Goal: Task Accomplishment & Management: Manage account settings

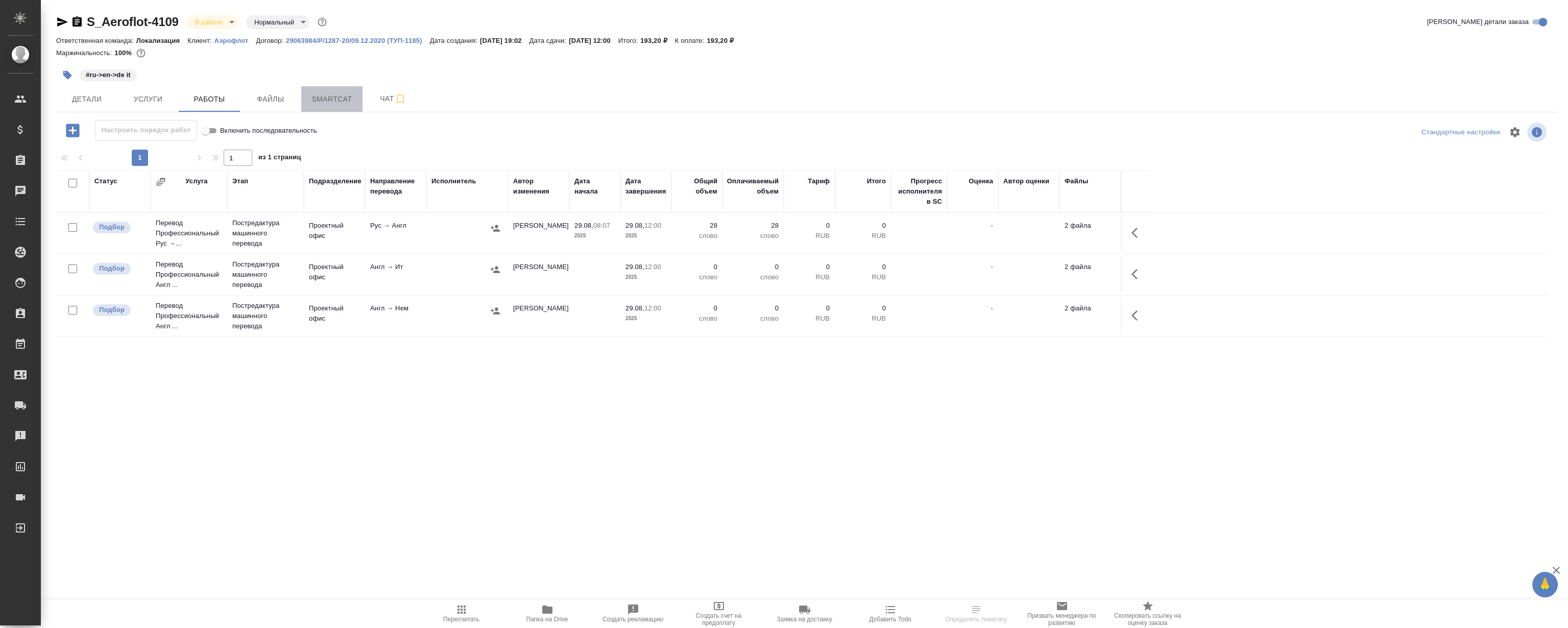
click at [325, 95] on span "Smartcat" at bounding box center [332, 99] width 49 height 13
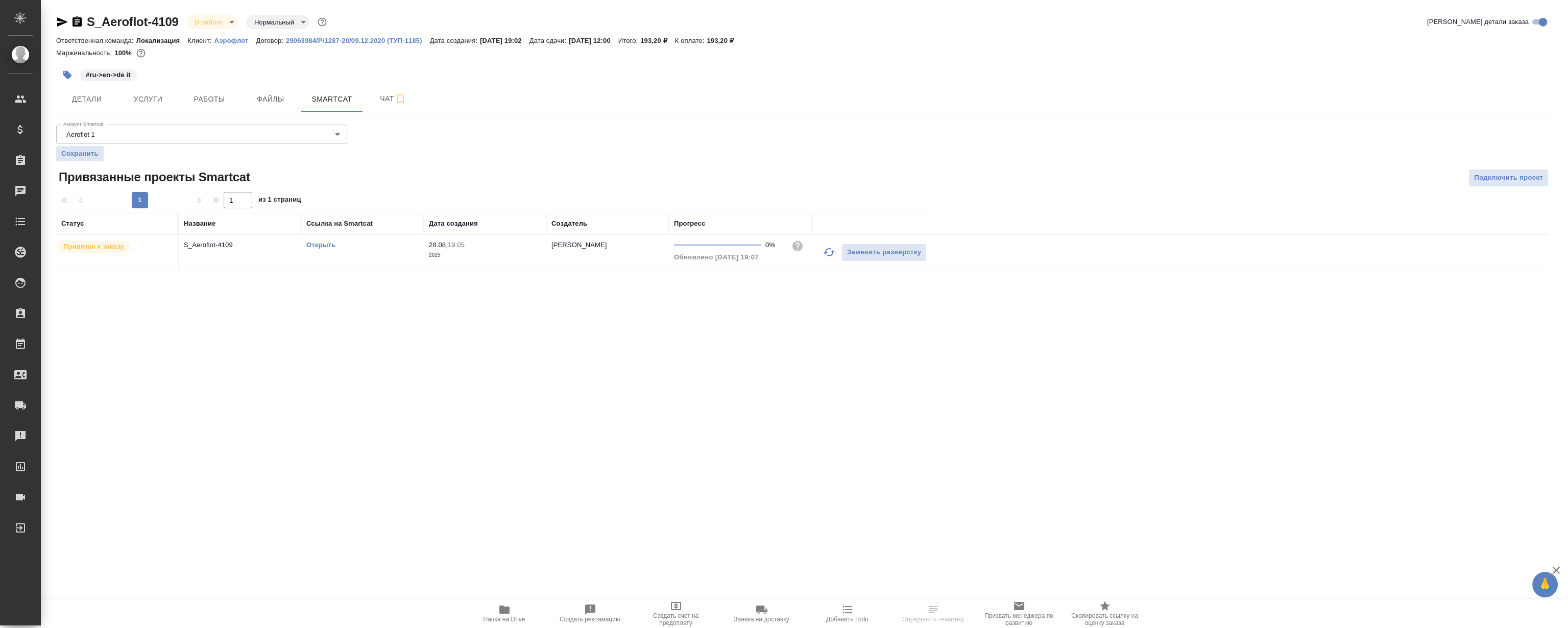
click at [323, 241] on link "Открыть" at bounding box center [321, 245] width 29 height 8
click at [209, 93] on span "Работы" at bounding box center [209, 99] width 49 height 13
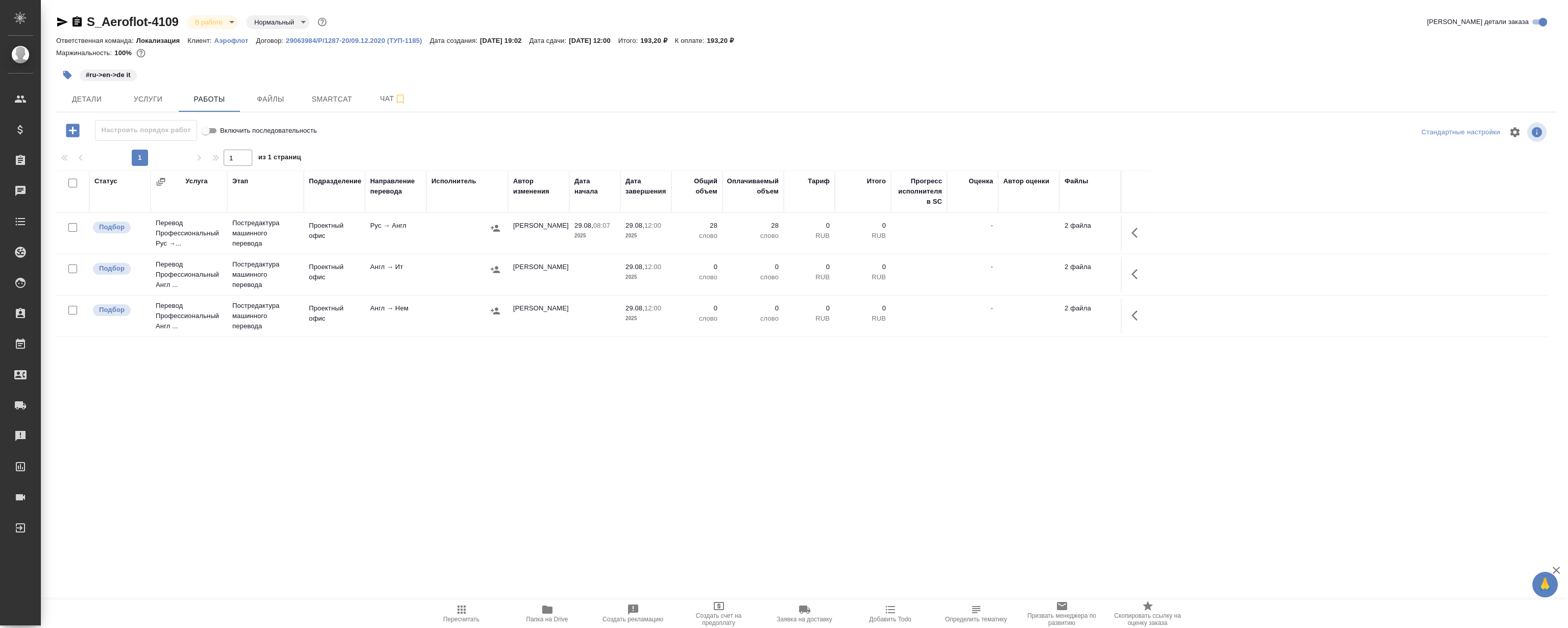
click at [1138, 235] on icon "button" at bounding box center [1137, 233] width 12 height 12
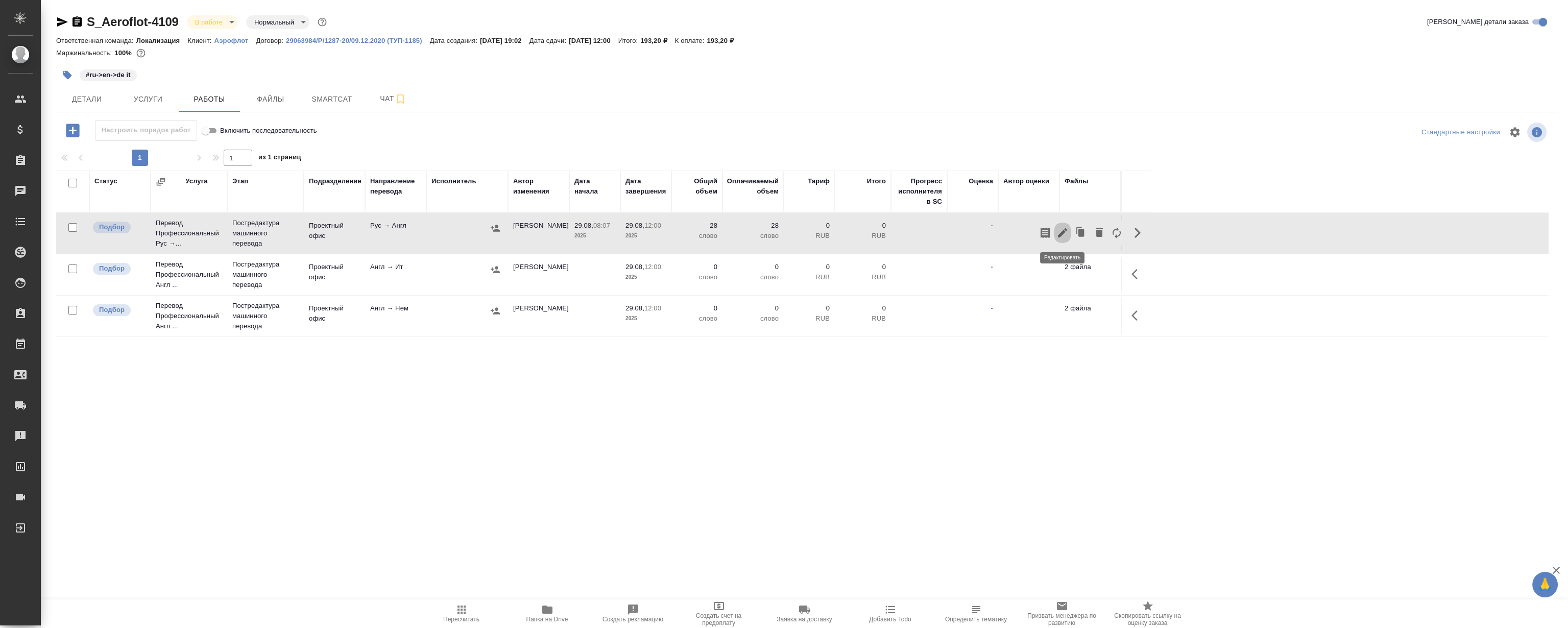
click at [1059, 238] on icon "button" at bounding box center [1063, 233] width 12 height 12
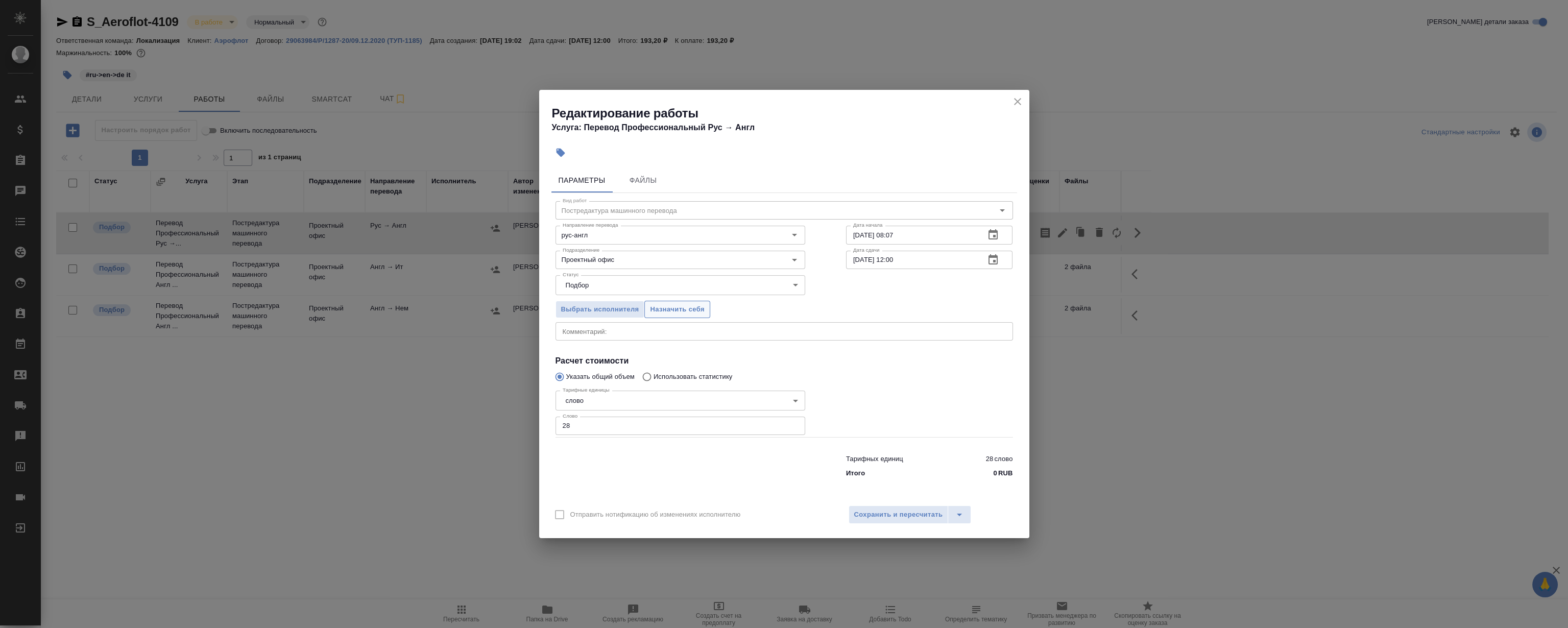
click at [697, 307] on span "Назначить себя" at bounding box center [677, 309] width 54 height 12
click at [1017, 102] on icon "close" at bounding box center [1017, 101] width 7 height 7
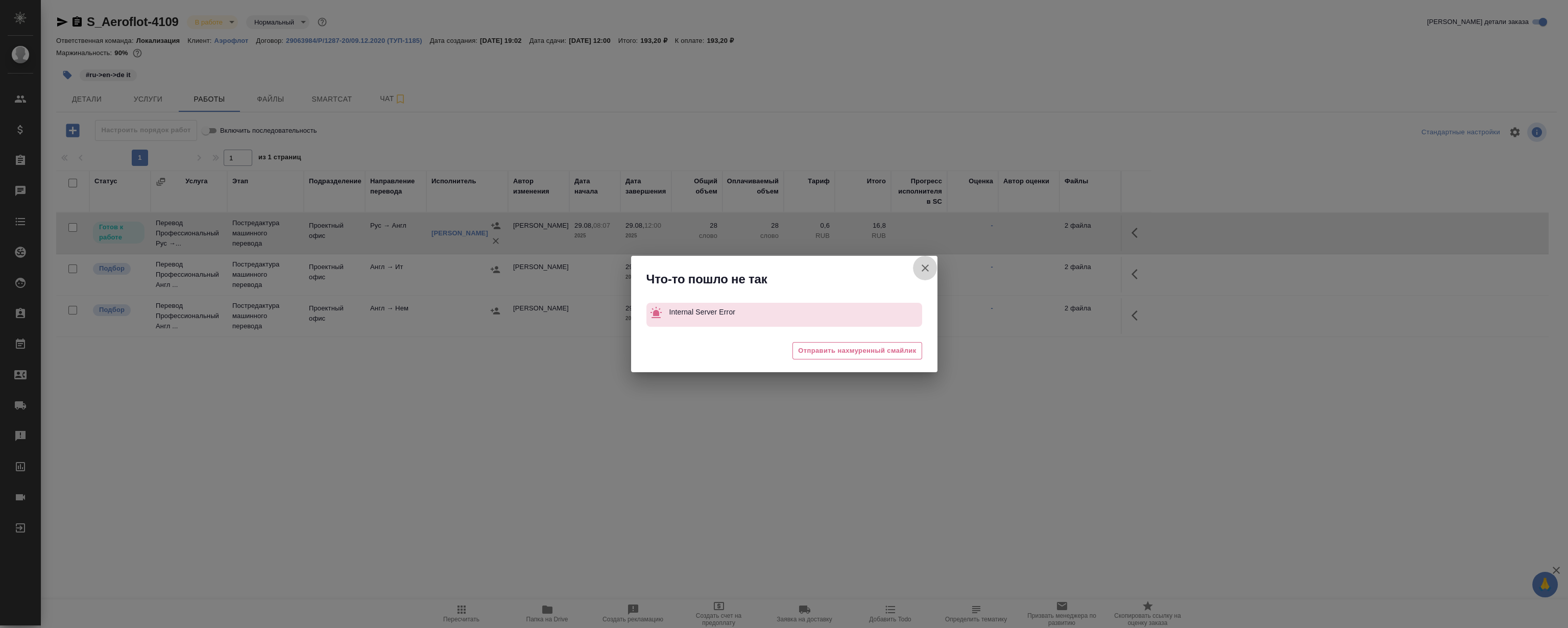
drag, startPoint x: 924, startPoint y: 266, endPoint x: 1010, endPoint y: 252, distance: 87.1
click at [924, 266] on icon "button" at bounding box center [925, 268] width 12 height 12
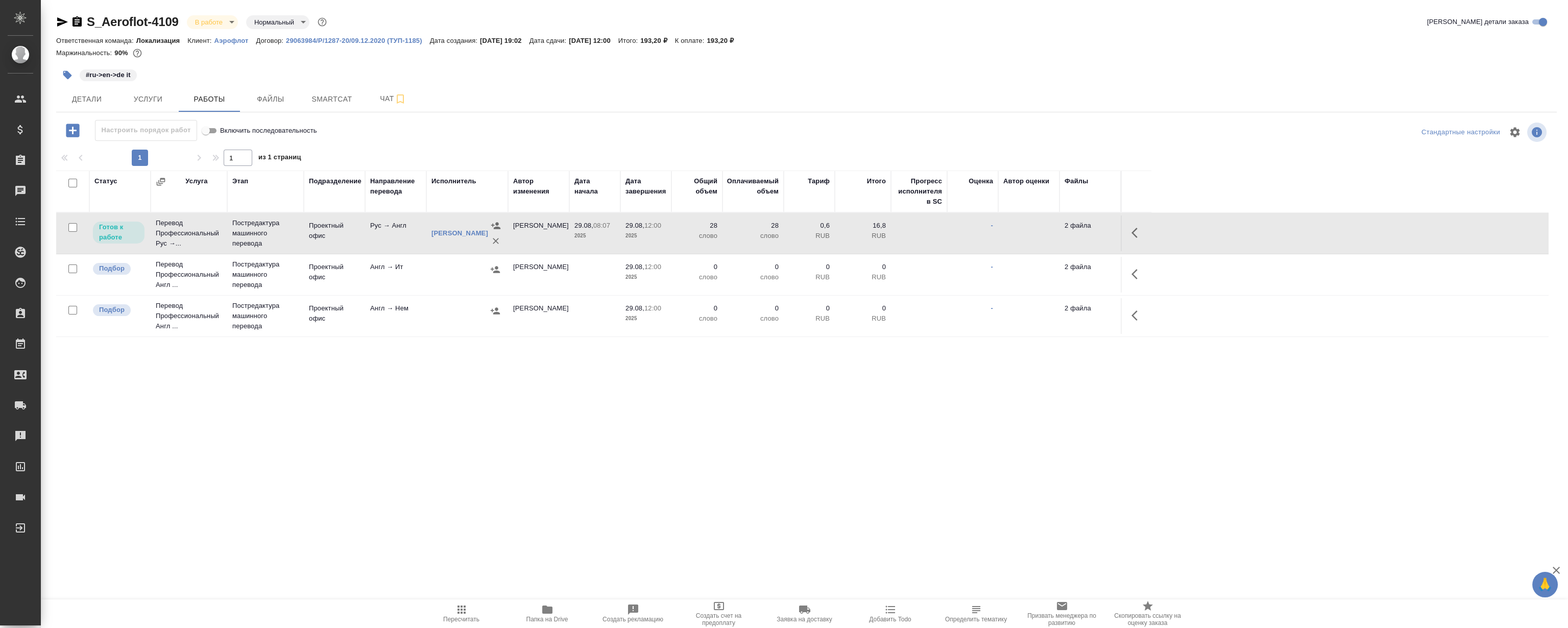
click at [1141, 232] on icon "button" at bounding box center [1137, 233] width 12 height 12
click at [1066, 230] on icon "button" at bounding box center [1063, 233] width 9 height 9
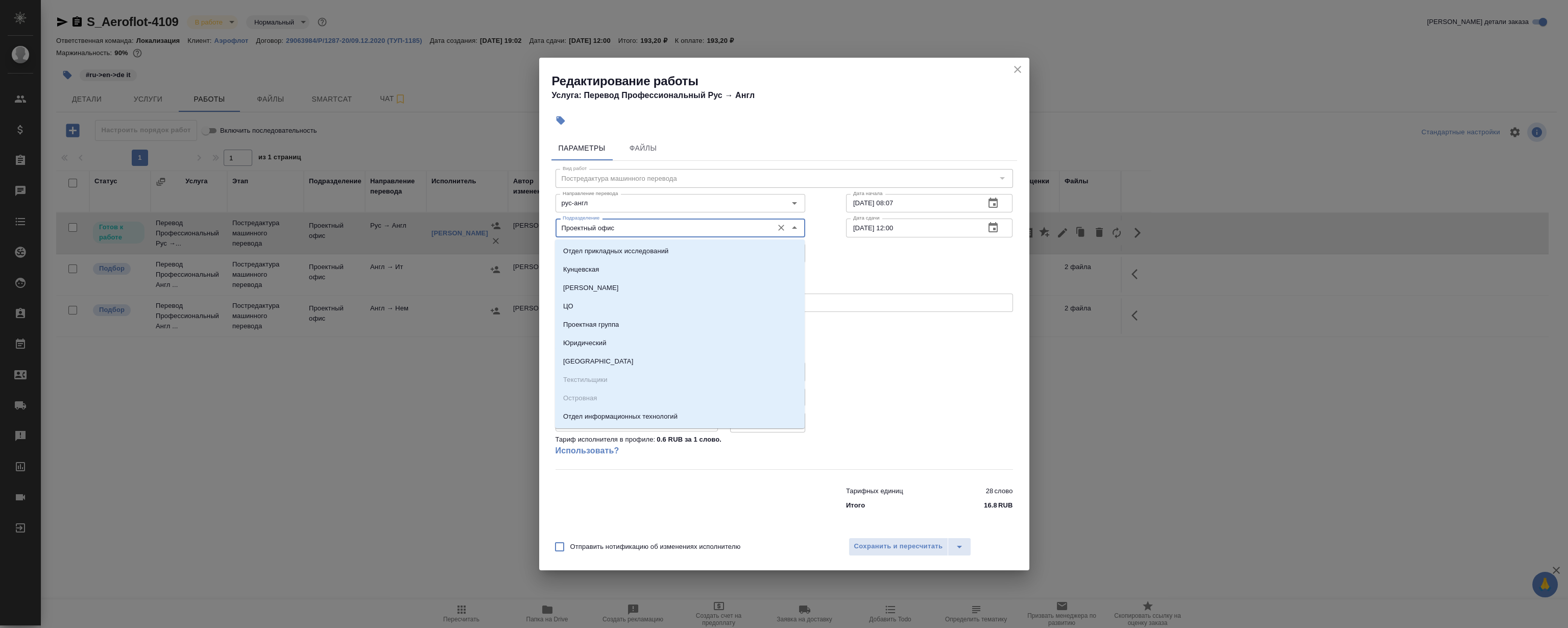
click at [727, 226] on input "Проектный офис" at bounding box center [663, 228] width 209 height 12
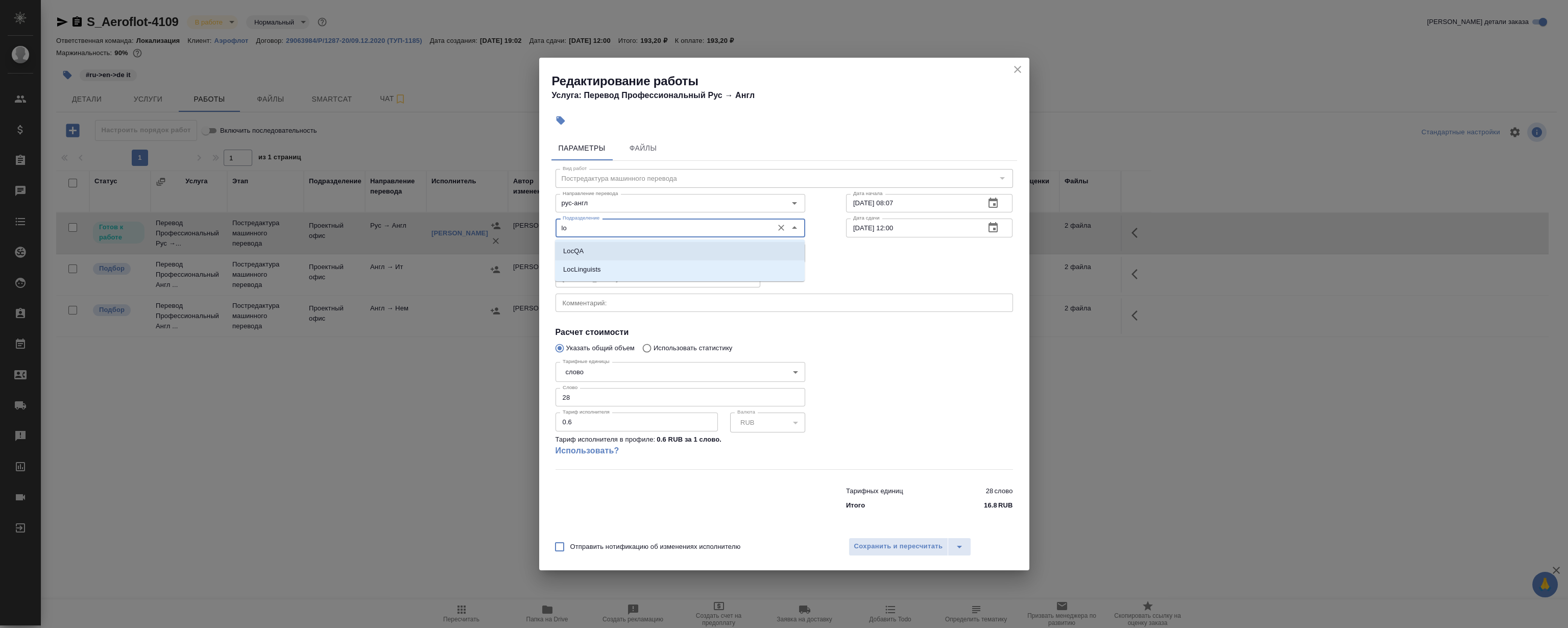
click at [606, 248] on li "LocQA" at bounding box center [679, 252] width 249 height 19
type input "LocQA"
click at [594, 254] on body "🙏 .cls-1 fill:#fff; AWATERA Magerramov Ruslan Клиенты Спецификации Заказы 0 Чат…" at bounding box center [784, 314] width 1568 height 628
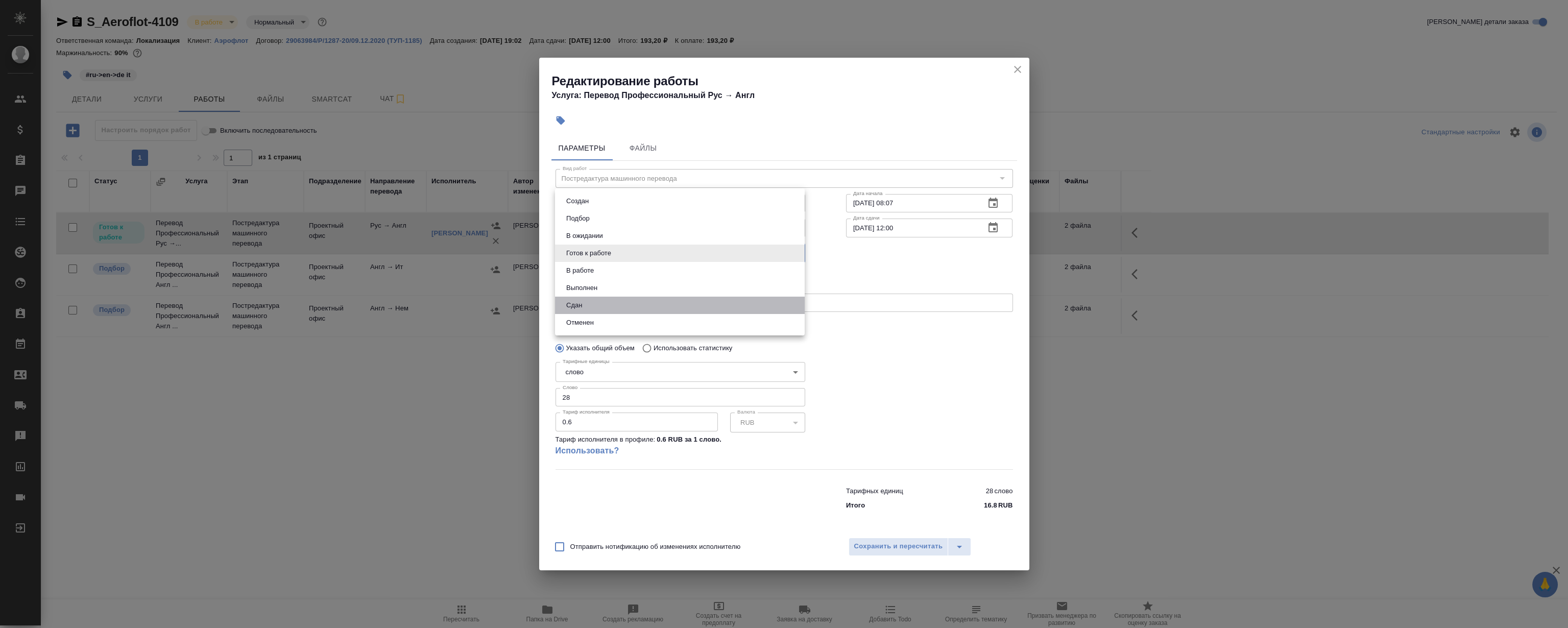
click at [602, 299] on li "Сдан" at bounding box center [679, 305] width 249 height 17
type input "closed"
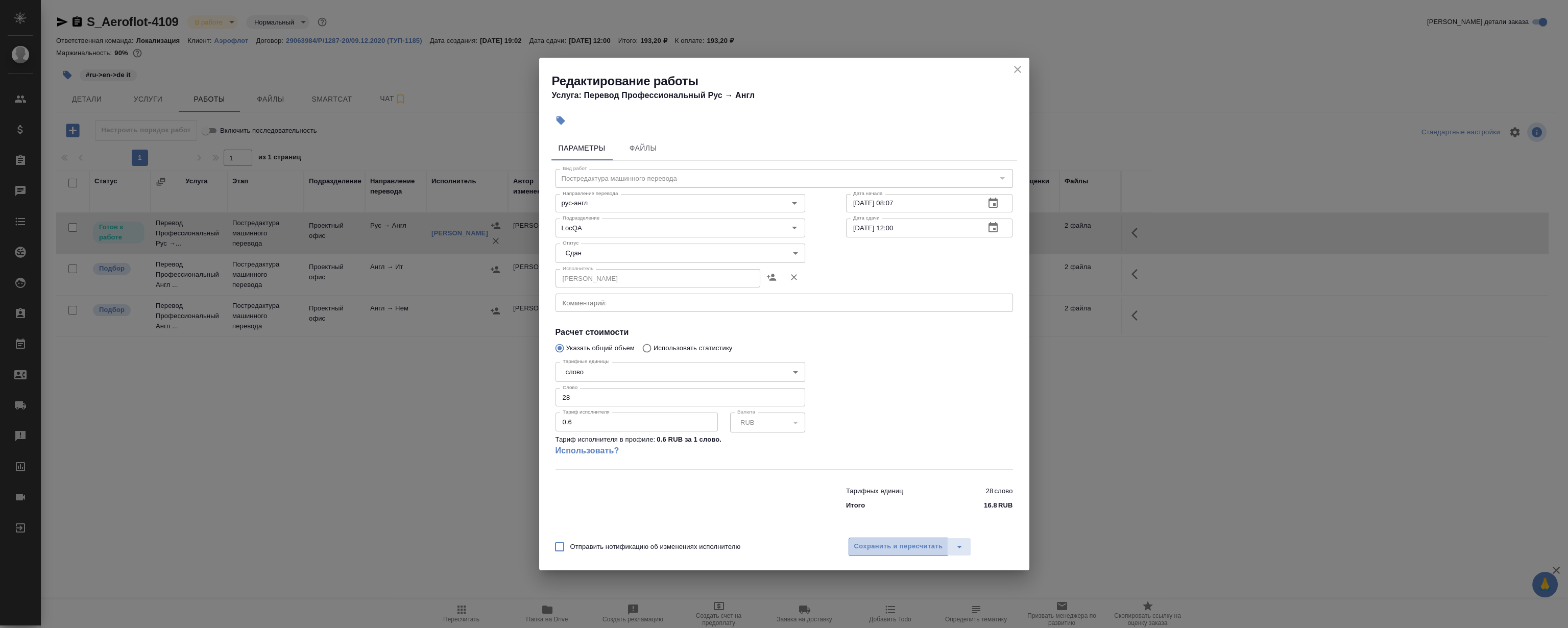
click at [870, 545] on span "Сохранить и пересчитать" at bounding box center [898, 546] width 89 height 12
